Goal: Find specific page/section: Find specific page/section

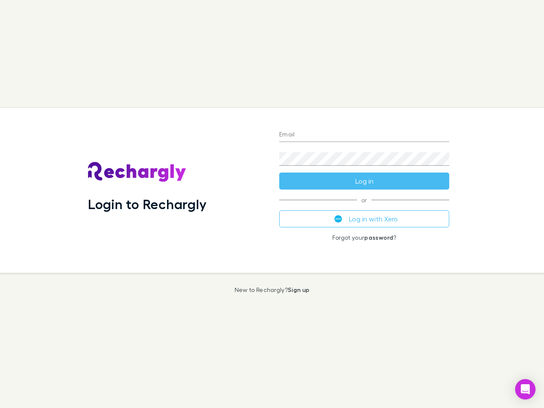
click at [272, 204] on div "Login to Rechargly" at bounding box center [176, 190] width 191 height 165
click at [364, 135] on input "Email" at bounding box center [364, 135] width 170 height 14
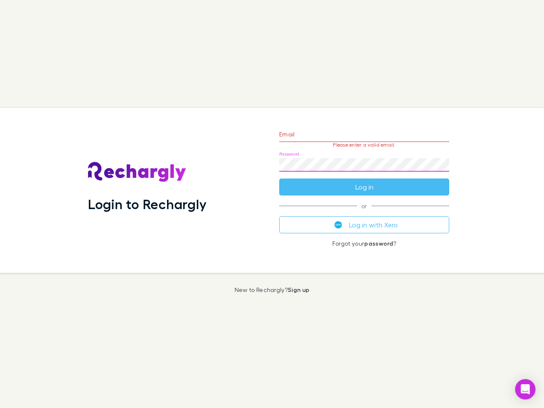
click at [364, 181] on form "Email Please enter a valid email. Password Log in" at bounding box center [364, 159] width 170 height 74
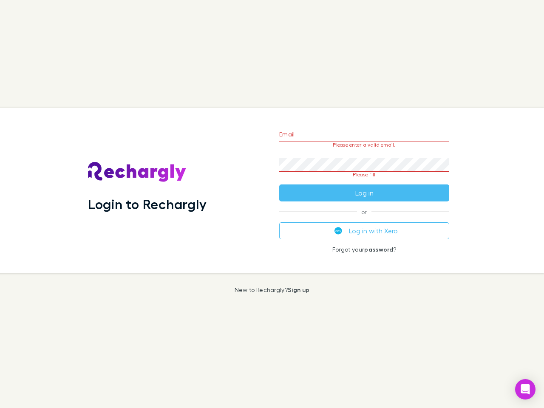
click at [364, 219] on div "Email Please enter a valid email. Password Please fill Log in or Log in with Xe…" at bounding box center [364, 190] width 184 height 165
click at [525, 389] on icon "Open Intercom Messenger" at bounding box center [525, 389] width 9 height 10
